Goal: Task Accomplishment & Management: Manage account settings

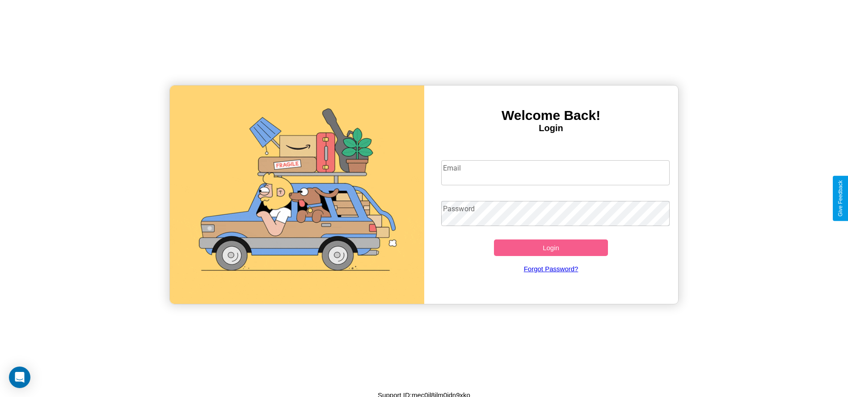
click at [555, 172] on input "Email" at bounding box center [555, 172] width 228 height 25
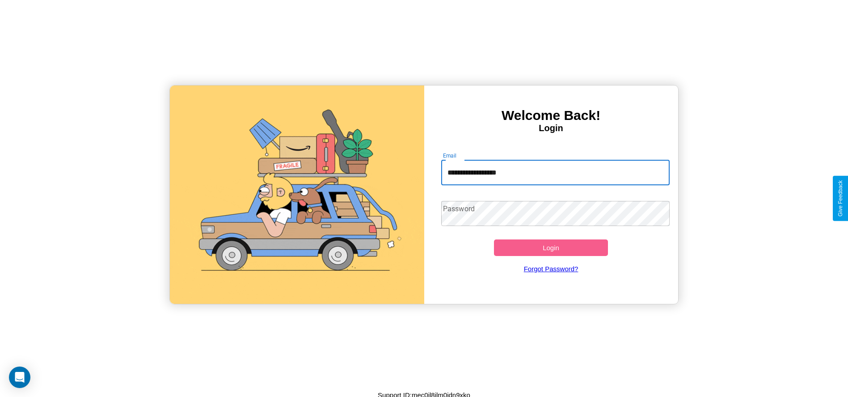
type input "**********"
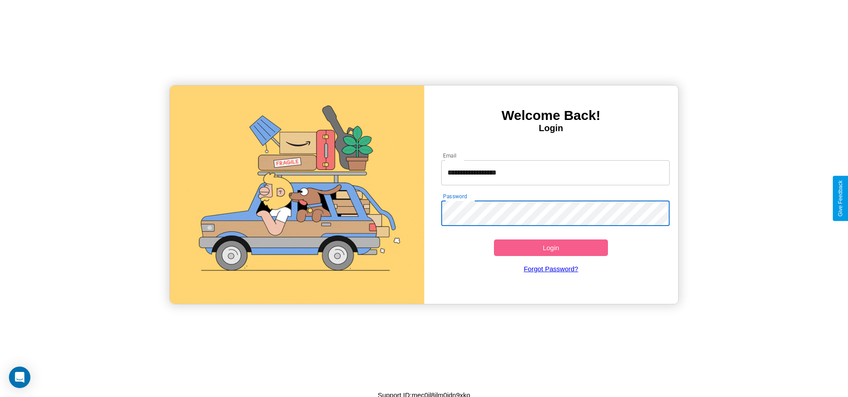
click at [551, 247] on button "Login" at bounding box center [551, 247] width 114 height 17
